Goal: Transaction & Acquisition: Purchase product/service

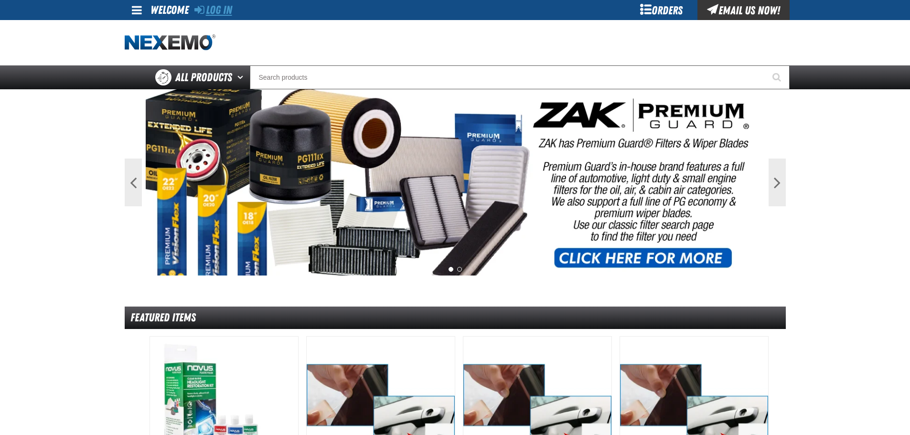
click at [232, 8] on link "Log In" at bounding box center [213, 9] width 38 height 13
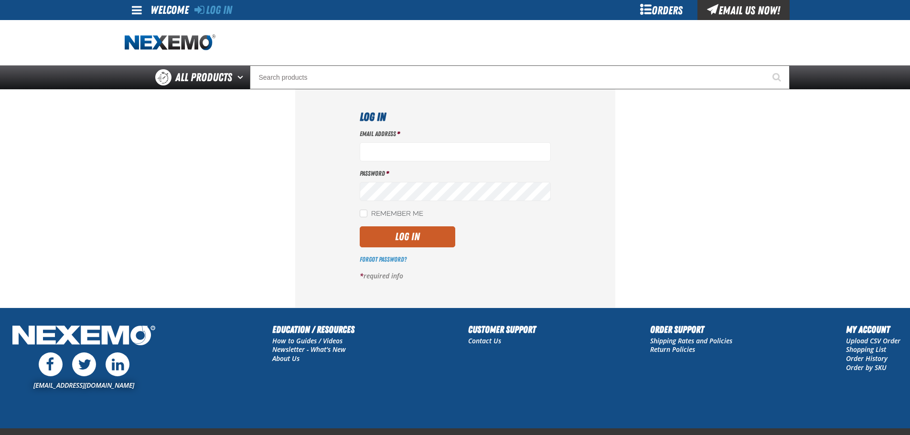
type input "mrhodes02@vtaig.com"
click at [384, 220] on div "Email Address * mrhodes02@vtaig.com Password * Remember Me Log In *" at bounding box center [455, 209] width 191 height 159
click at [403, 216] on label "Remember Me" at bounding box center [392, 214] width 64 height 9
click at [367, 216] on input "Remember Me" at bounding box center [364, 214] width 8 height 8
checkbox input "true"
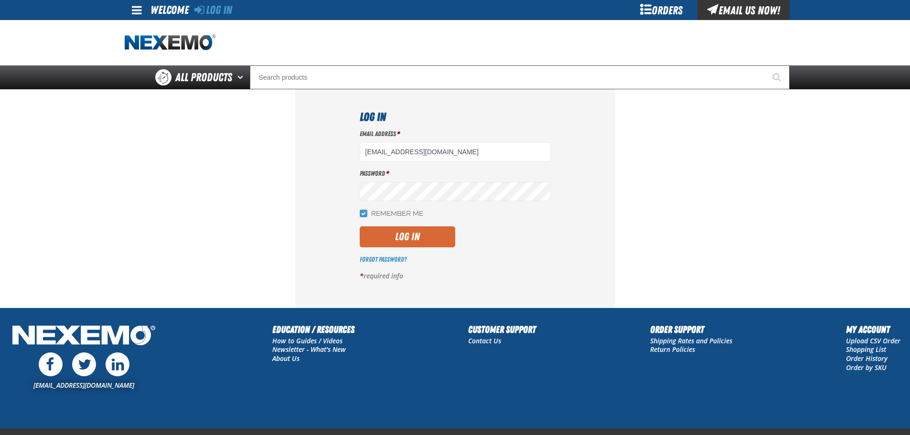
click at [408, 235] on button "Log In" at bounding box center [408, 237] width 96 height 21
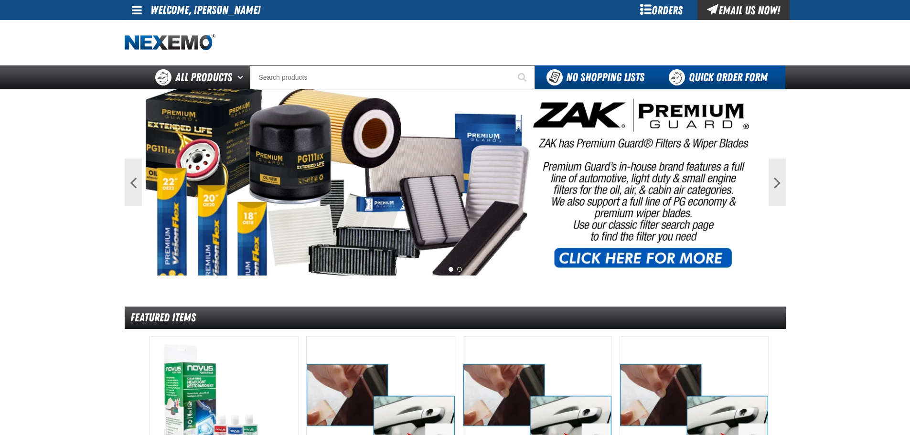
click at [684, 79] on link "Quick Order Form" at bounding box center [721, 77] width 130 height 24
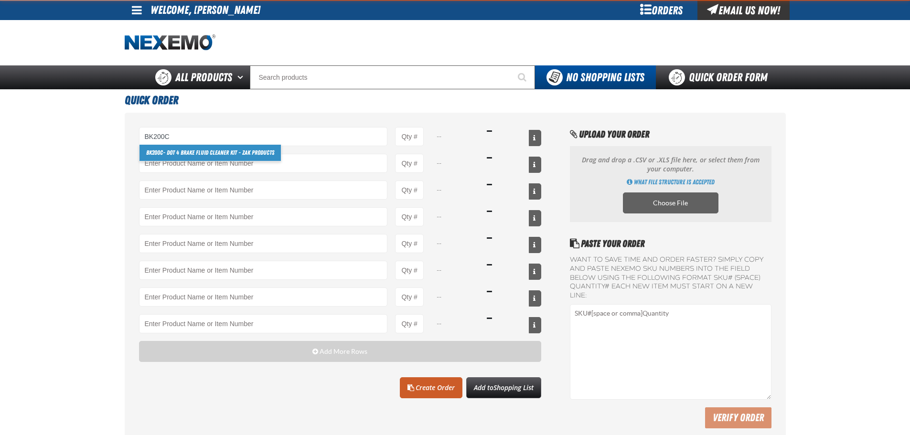
click at [229, 155] on link "BK200C - DOT 4 Brake Fluid Cleaner Kit - ZAK Products" at bounding box center [210, 153] width 141 height 16
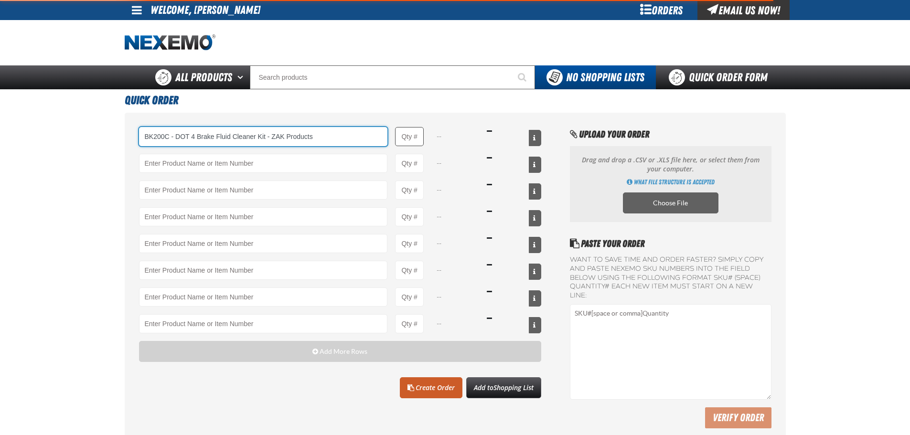
type input "BK200C - DOT 4 Brake Fluid Cleaner Kit - ZAK Products"
type input "1"
select select "kit"
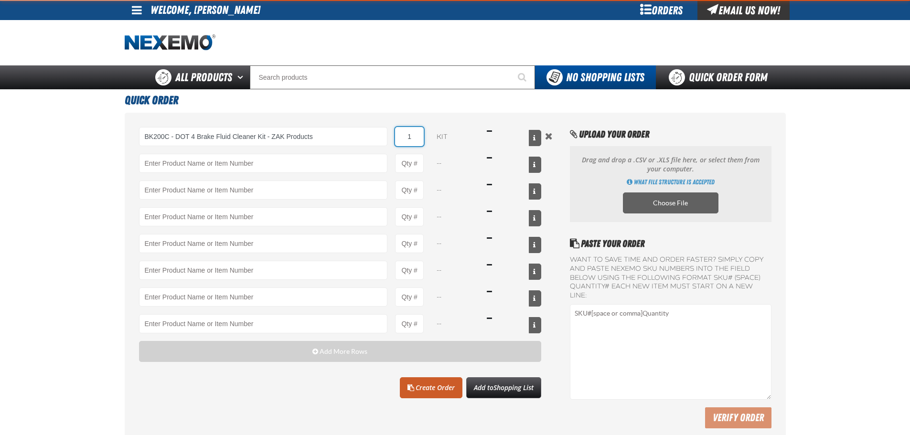
click at [413, 138] on input "1" at bounding box center [409, 136] width 29 height 19
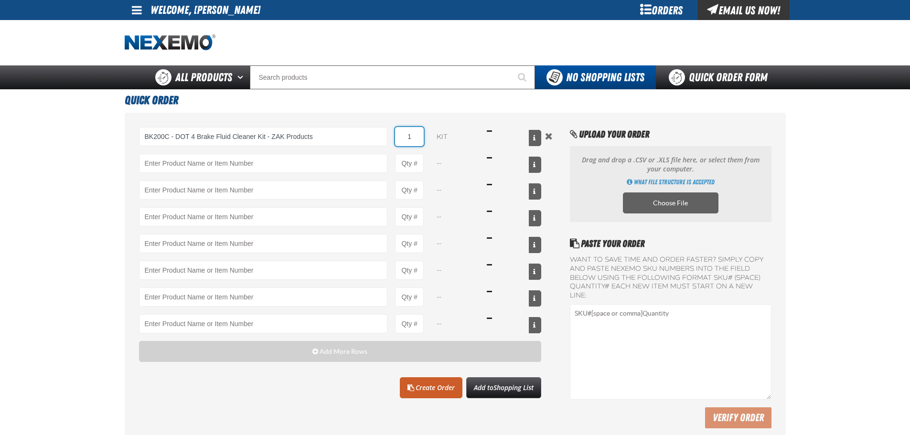
click at [413, 138] on input "1" at bounding box center [409, 136] width 29 height 19
type input "BK200C - DOT 4 Brake Fluid Cleaner Kit - ZAK Products"
type input "24"
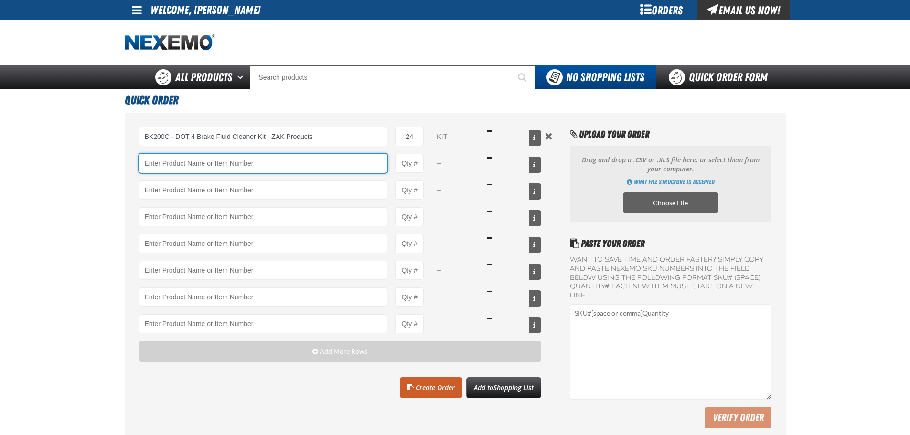
click at [355, 160] on input "Product" at bounding box center [263, 163] width 249 height 19
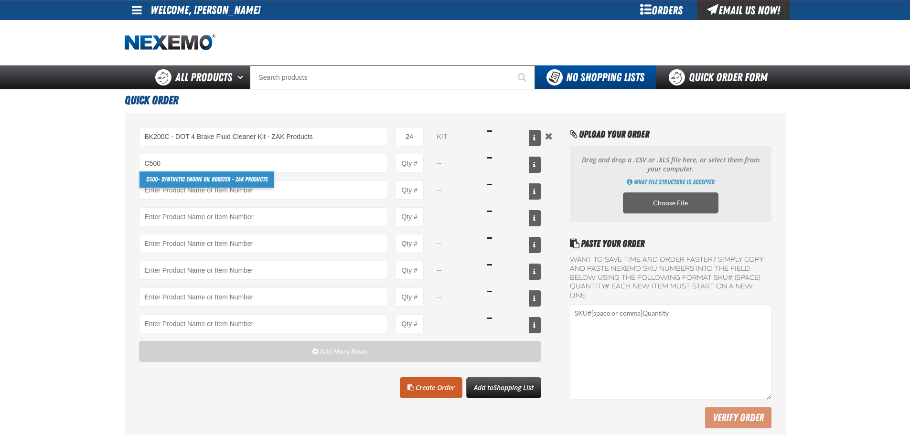
click at [227, 180] on link "C500 - Synthetic Engine Oil Booster - ZAK Products" at bounding box center [207, 180] width 135 height 16
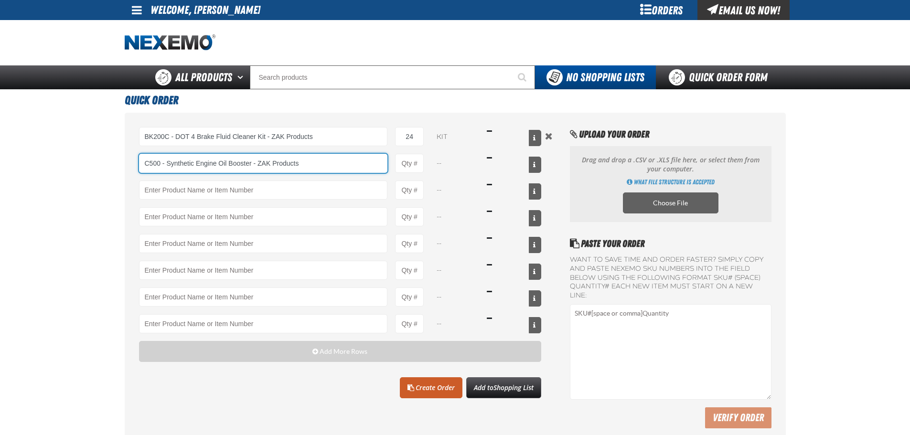
type input "C500 - Synthetic Engine Oil Booster - ZAK Products"
type input "1"
select select "bottle"
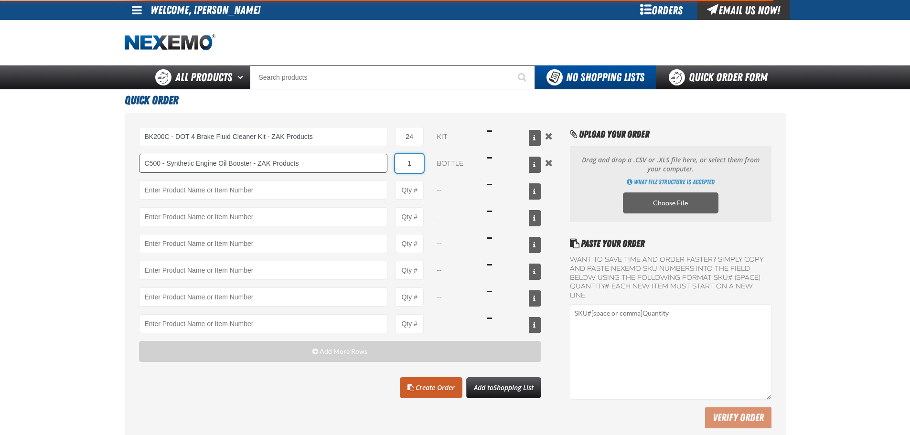
drag, startPoint x: 414, startPoint y: 164, endPoint x: 386, endPoint y: 161, distance: 28.9
click at [386, 161] on div "C500 - Synthetic Engine Oil Booster - ZAK Products C500 - Synthetic Engine Oil …" at bounding box center [340, 163] width 403 height 19
type input "C500 - Synthetic Engine Oil Booster - ZAK Products"
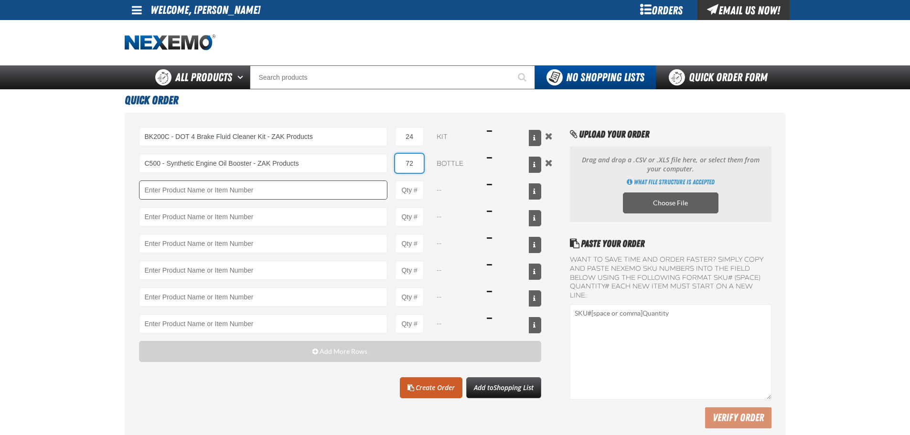
type input "72"
click at [309, 186] on input "Product" at bounding box center [263, 190] width 249 height 19
type input "T"
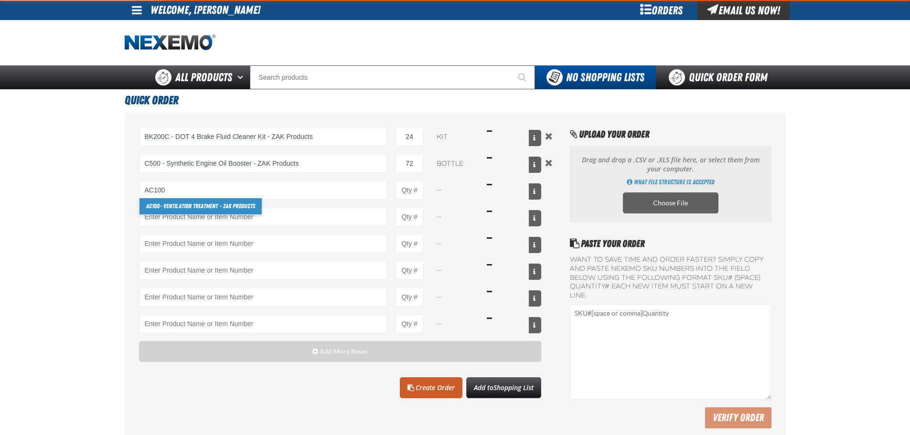
click at [238, 204] on link "AC100 - Ventilation Treatment - ZAK Products" at bounding box center [201, 206] width 122 height 16
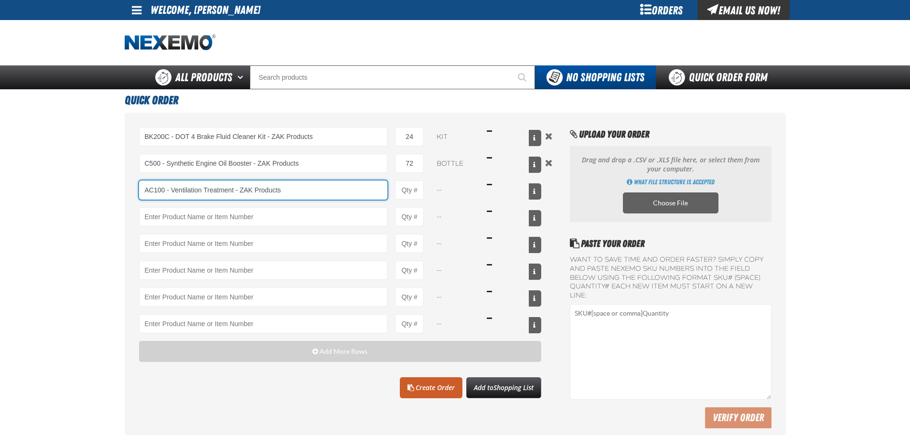
type input "AC100 - Ventilation Treatment - ZAK Products"
type input "1"
select select "can"
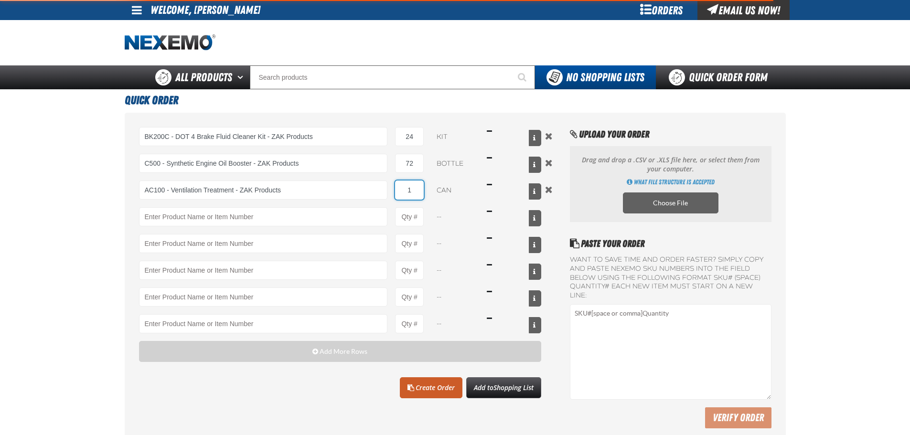
drag, startPoint x: 408, startPoint y: 188, endPoint x: 441, endPoint y: 195, distance: 33.7
click at [441, 194] on div "AC100 - Ventilation Treatment - ZAK Products AC100 - Ventilation Treatment - ZA…" at bounding box center [340, 190] width 403 height 19
type input "AC100 - Ventilation Treatment - ZAK Products"
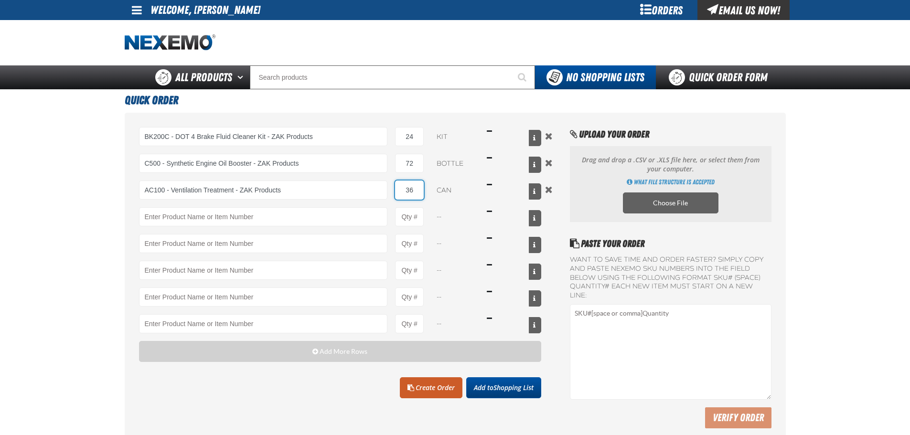
type input "36"
click at [517, 389] on span "Shopping List" at bounding box center [514, 387] width 40 height 9
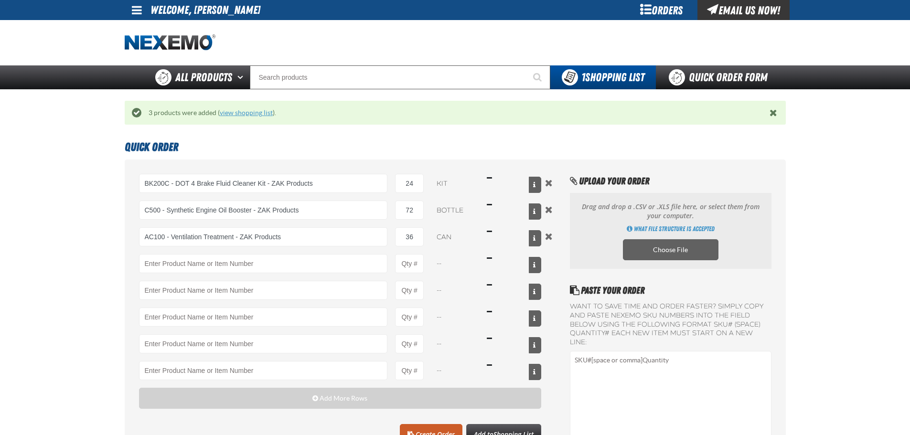
click at [246, 112] on link "view shopping list" at bounding box center [246, 113] width 53 height 8
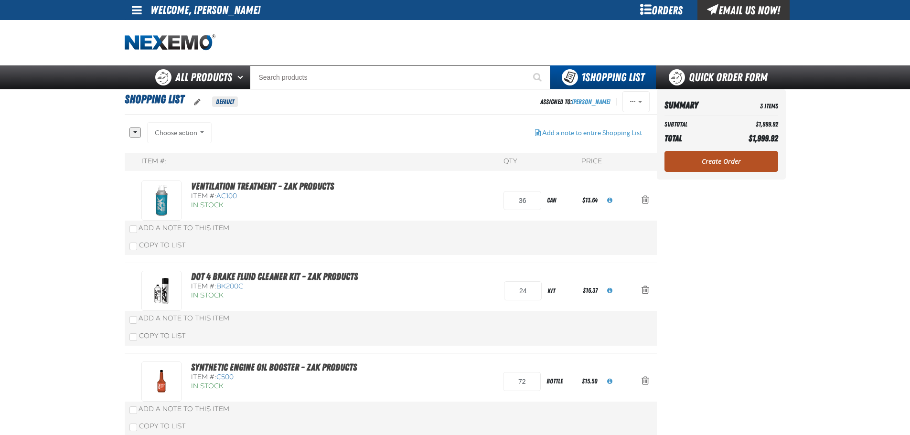
click at [675, 159] on link "Create Order" at bounding box center [722, 161] width 114 height 21
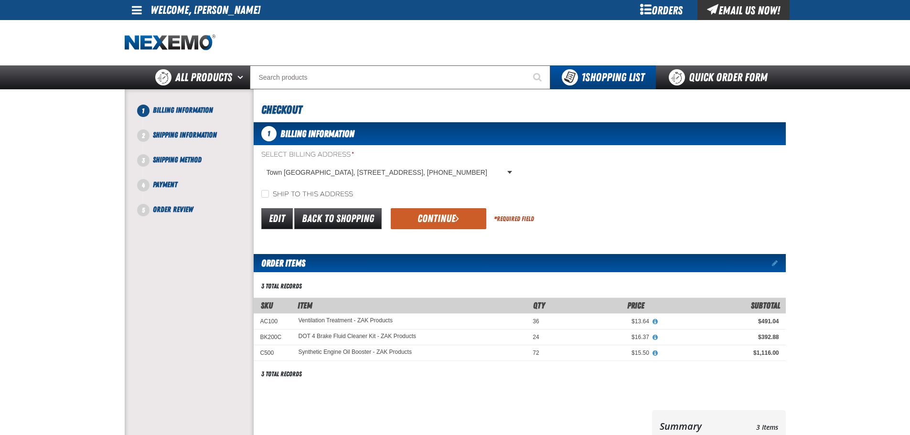
click at [322, 187] on div "Select Billing Address * [GEOGRAPHIC_DATA], [STREET_ADDRESS], [PHONE_NUMBER] [G…" at bounding box center [520, 174] width 532 height 49
click at [326, 193] on label "Ship to this address" at bounding box center [307, 194] width 92 height 9
click at [269, 193] on input "Ship to this address" at bounding box center [265, 194] width 8 height 8
checkbox input "true"
click at [398, 207] on div "Edit Back to Shopping Continue * Required Field" at bounding box center [520, 219] width 532 height 24
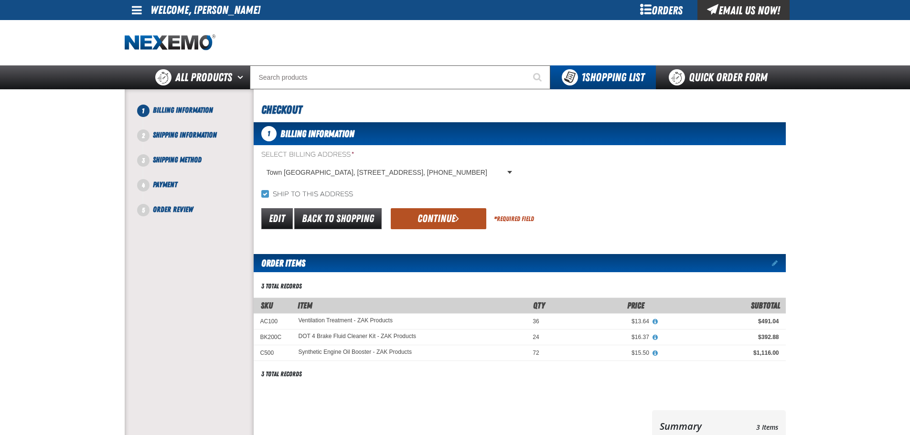
click at [413, 212] on button "Continue" at bounding box center [439, 218] width 96 height 21
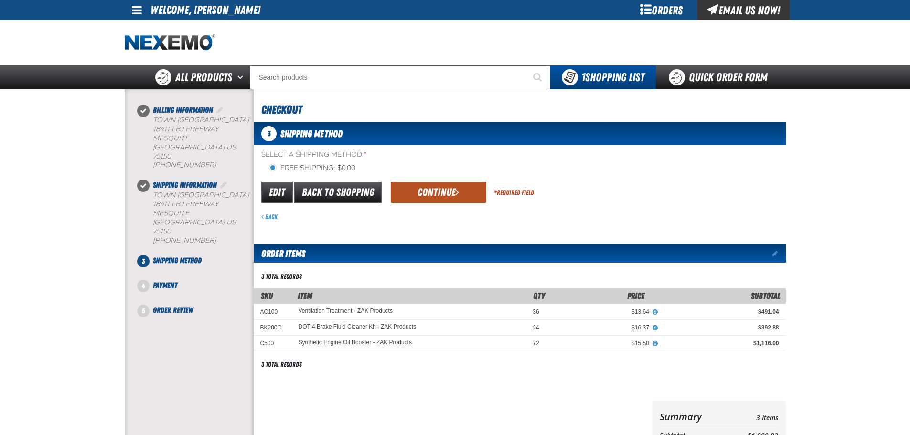
click at [419, 194] on button "Continue" at bounding box center [439, 192] width 96 height 21
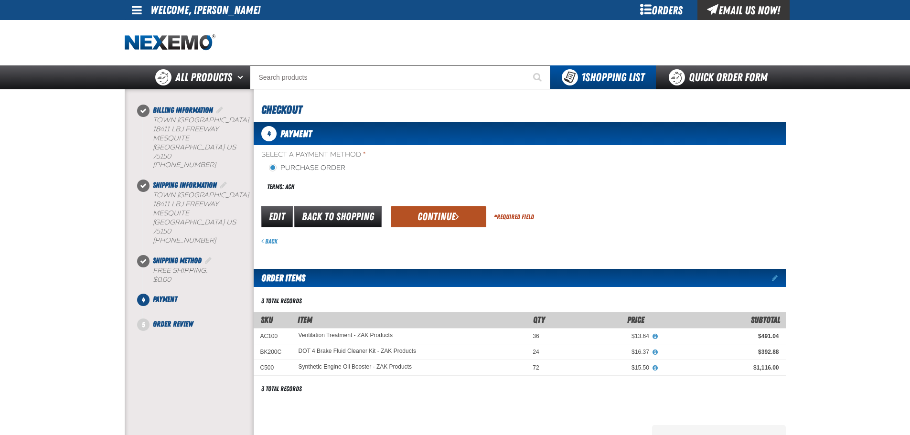
click at [403, 211] on button "Continue" at bounding box center [439, 216] width 96 height 21
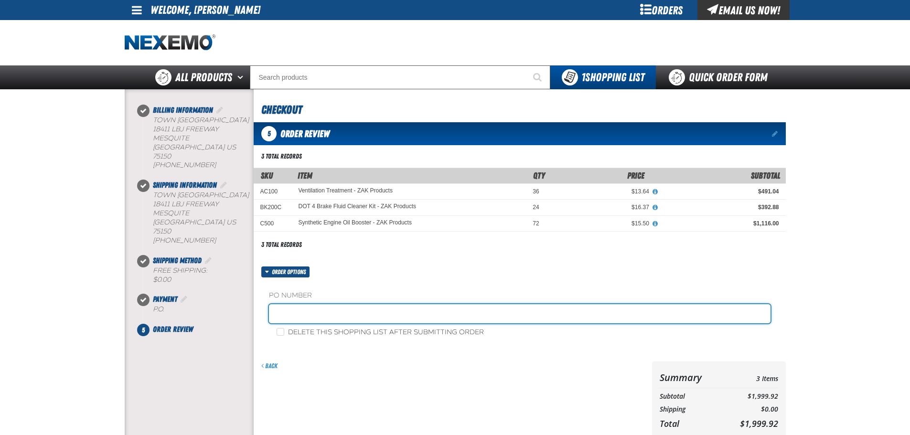
click at [362, 316] on input "text" at bounding box center [520, 313] width 502 height 19
type input "STOCK"
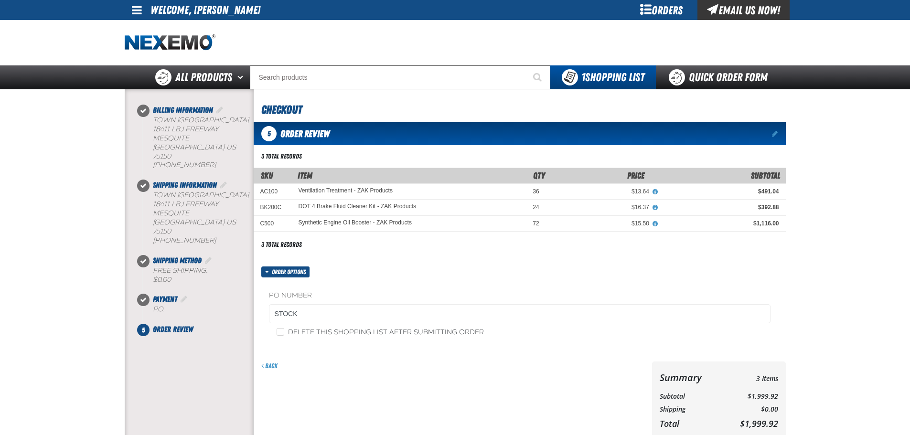
click at [363, 324] on fieldset "PO Number STOCK" at bounding box center [520, 309] width 502 height 36
click at [381, 335] on label "Delete this shopping list after submitting order" at bounding box center [380, 332] width 207 height 9
click at [284, 335] on input "Delete this shopping list after submitting order" at bounding box center [281, 332] width 8 height 8
checkbox input "true"
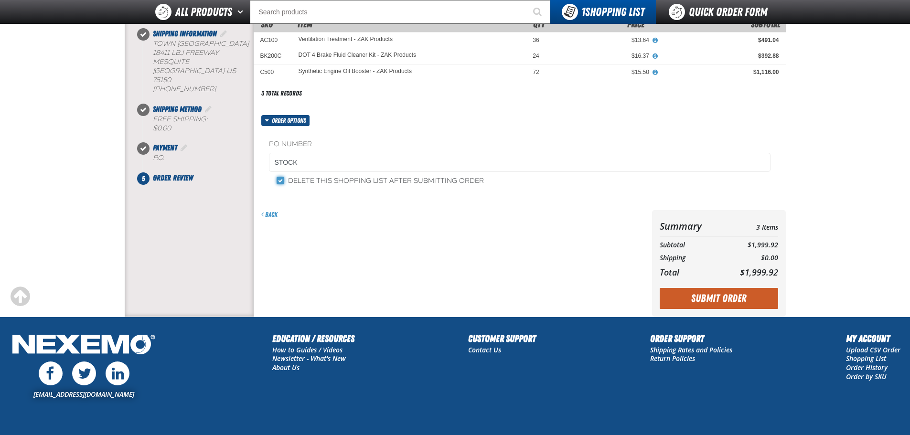
scroll to position [143, 0]
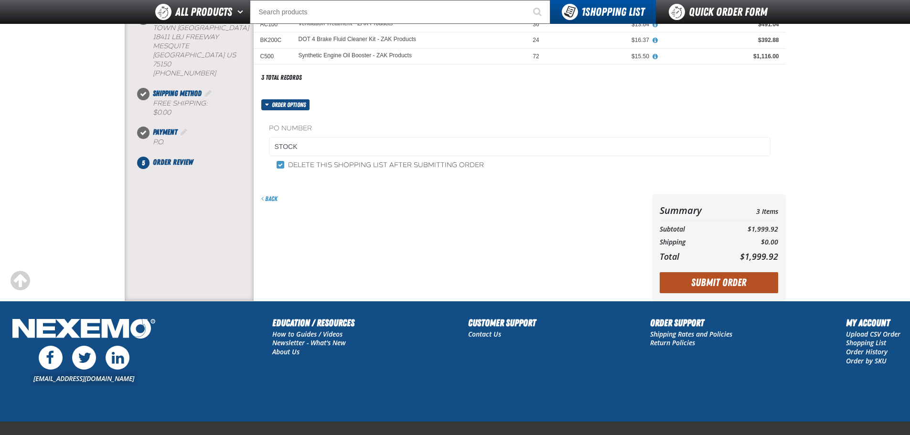
click at [690, 273] on button "Submit Order" at bounding box center [719, 282] width 119 height 21
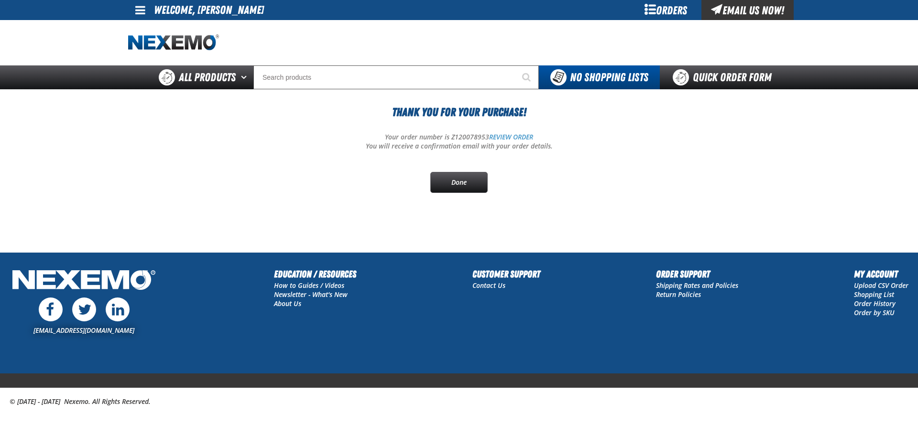
click at [465, 194] on section "Thank You For Your Purchase! Your order number is Z120078953 REVIEW ORDER You w…" at bounding box center [458, 157] width 661 height 137
click at [464, 190] on link "Done" at bounding box center [458, 182] width 57 height 21
